Goal: Browse casually

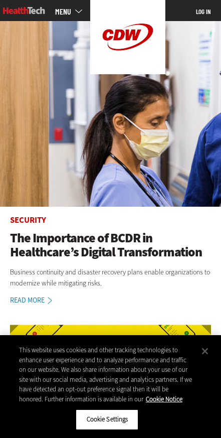
scroll to position [21, 0]
